Goal: Task Accomplishment & Management: Use online tool/utility

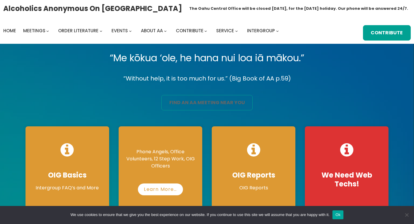
click at [188, 101] on link "find an aa meeting near you" at bounding box center [207, 102] width 92 height 15
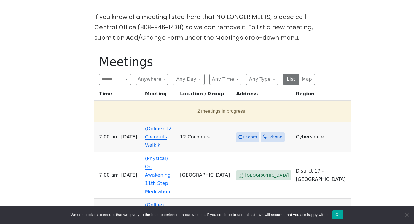
scroll to position [157, 0]
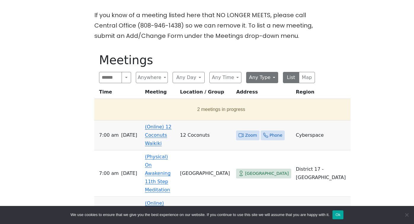
click at [269, 79] on button "Any Type" at bounding box center [262, 77] width 32 height 11
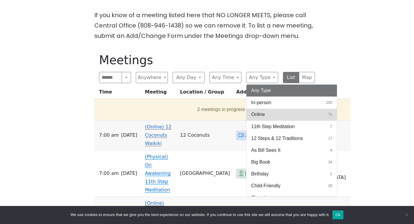
click at [259, 115] on span "Online" at bounding box center [258, 114] width 14 height 7
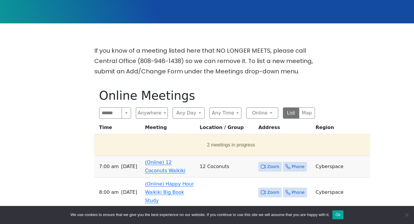
scroll to position [114, 0]
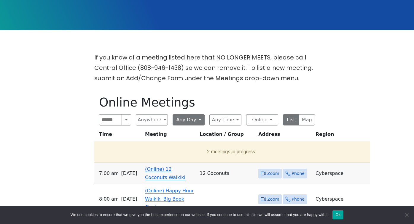
click at [184, 118] on button "Any Day" at bounding box center [189, 119] width 32 height 11
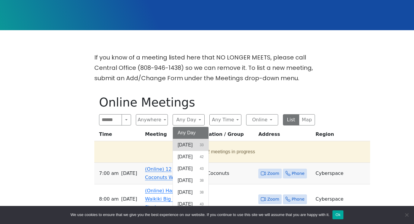
click at [183, 146] on span "[DATE]" at bounding box center [185, 145] width 15 height 7
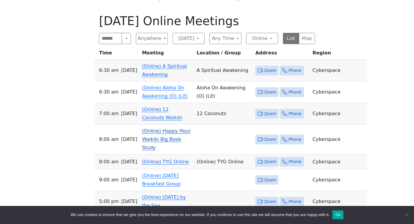
scroll to position [196, 0]
click at [176, 115] on link "(Online) 12 Coconuts Waikiki" at bounding box center [162, 113] width 40 height 14
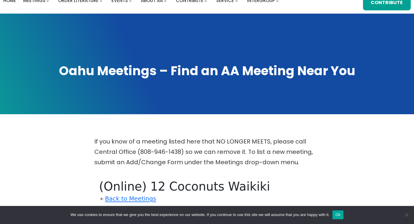
scroll to position [30, 0]
